Goal: Task Accomplishment & Management: Use online tool/utility

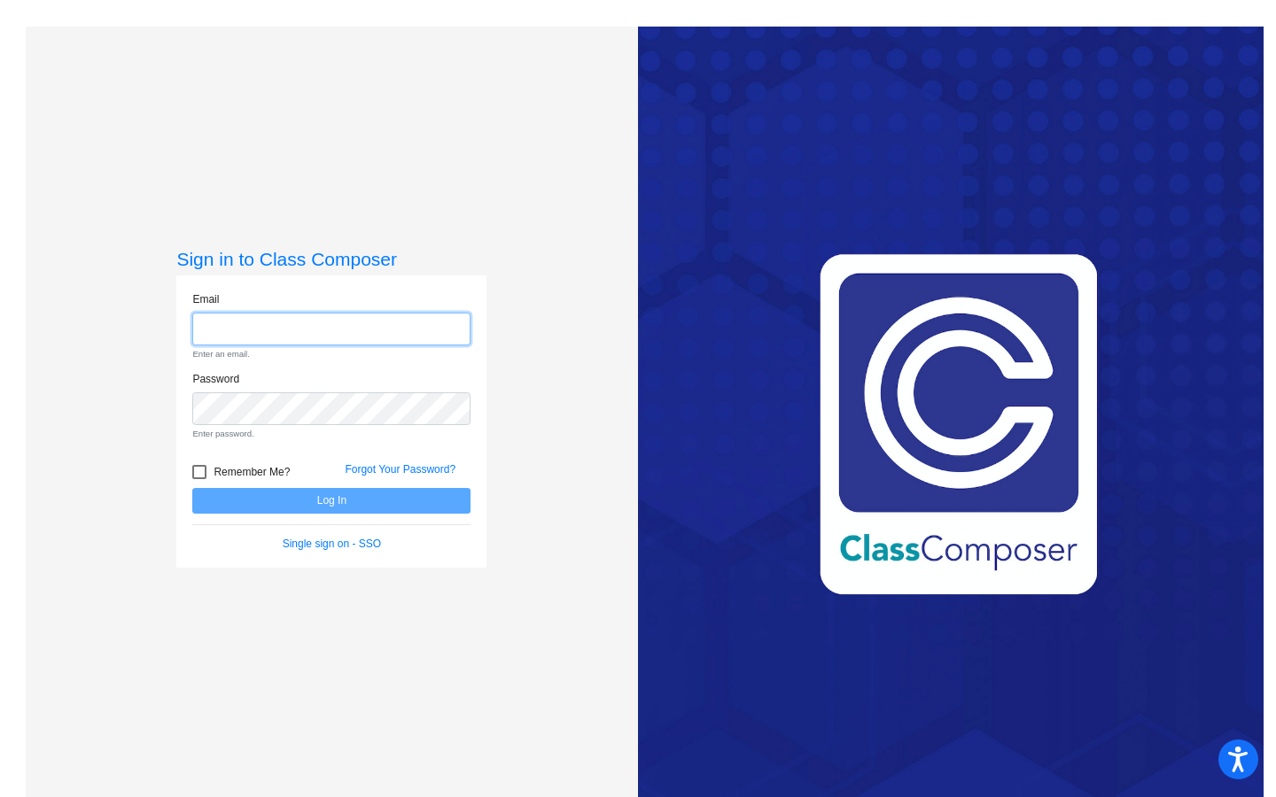
type input "[EMAIL_ADDRESS][DOMAIN_NAME]"
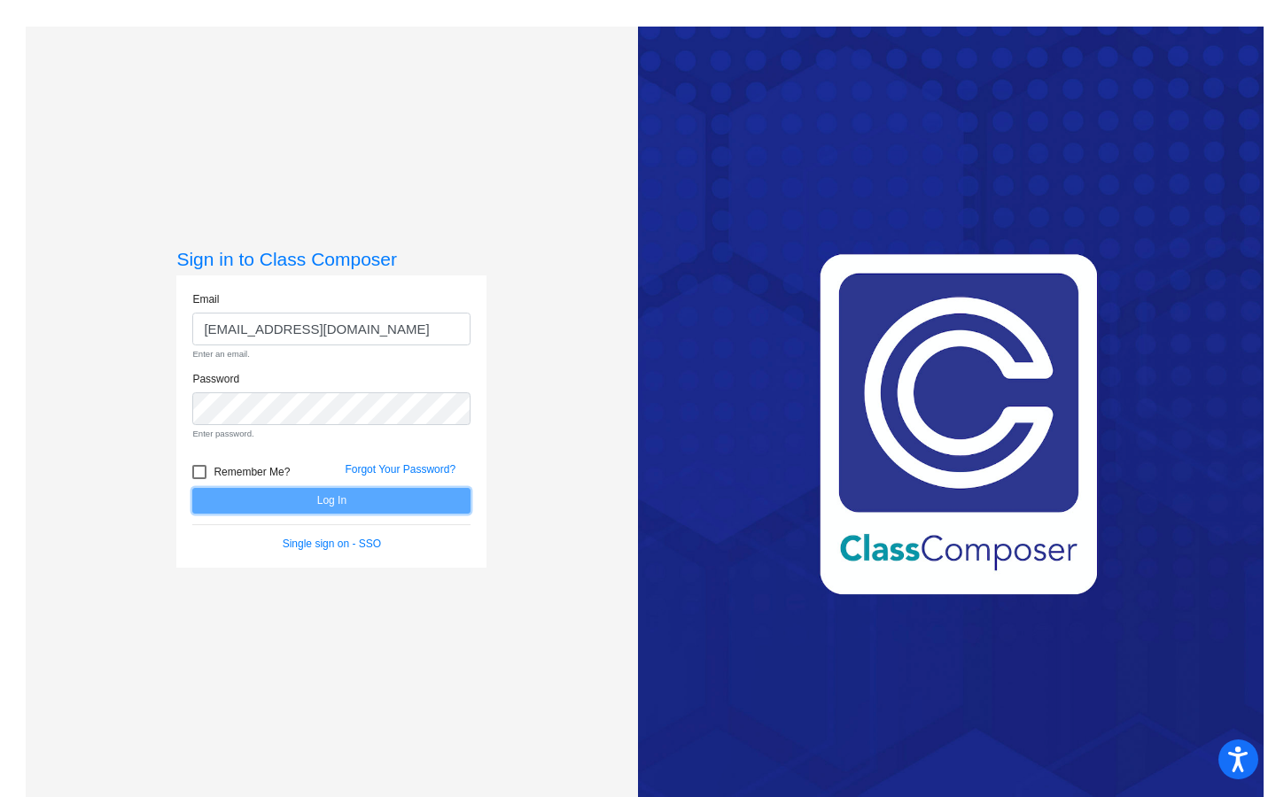
click at [340, 499] on form "Email [EMAIL_ADDRESS][DOMAIN_NAME] Enter an email. Password Enter password. Rem…" at bounding box center [331, 422] width 278 height 261
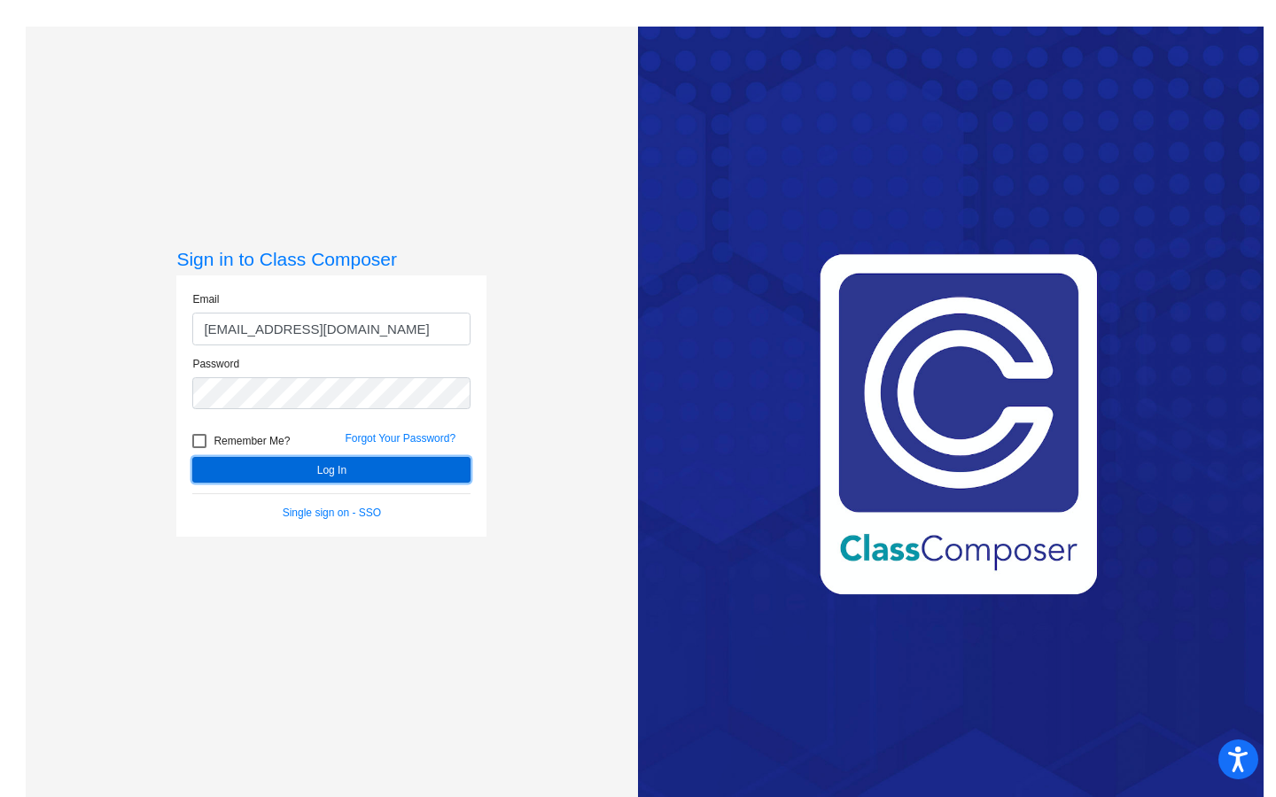
click at [444, 475] on button "Log In" at bounding box center [331, 470] width 278 height 26
